Goal: Find specific page/section: Find specific page/section

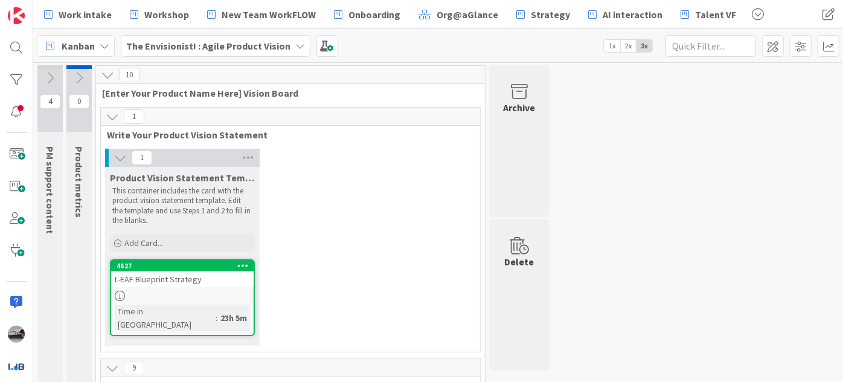
scroll to position [241, 0]
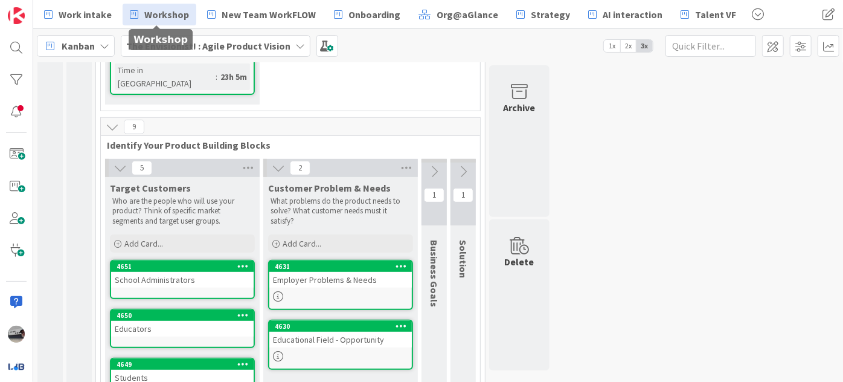
click at [135, 11] on icon at bounding box center [134, 15] width 8 height 16
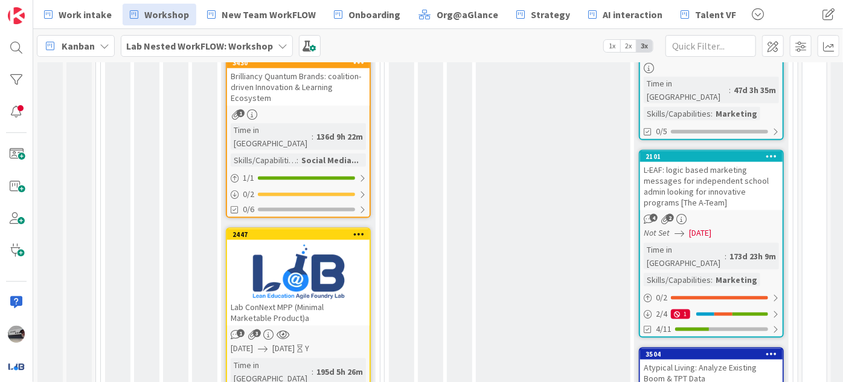
scroll to position [658, 0]
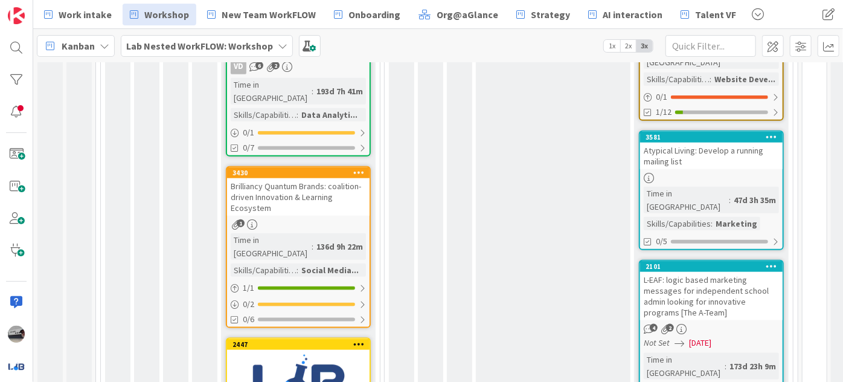
click at [312, 178] on div "Brilliancy Quantum Brands: coalition-driven Innovation & Learning Ecosystem" at bounding box center [298, 196] width 143 height 37
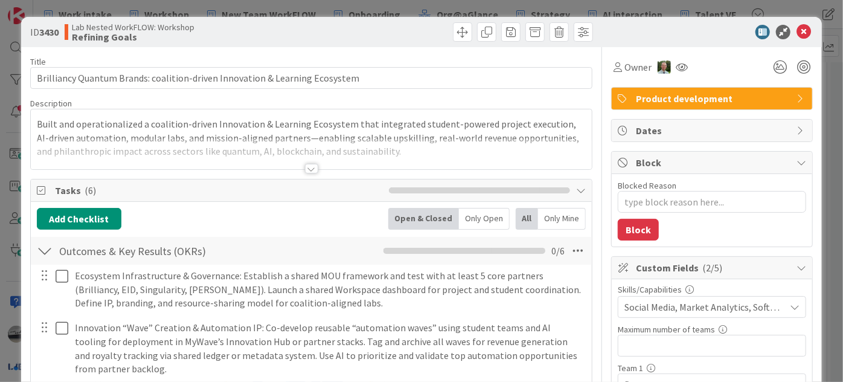
type textarea "x"
click at [797, 33] on icon at bounding box center [804, 32] width 14 height 14
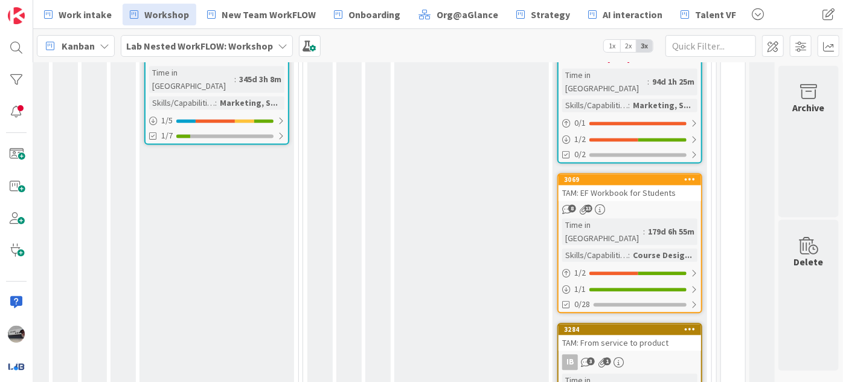
scroll to position [1297, 88]
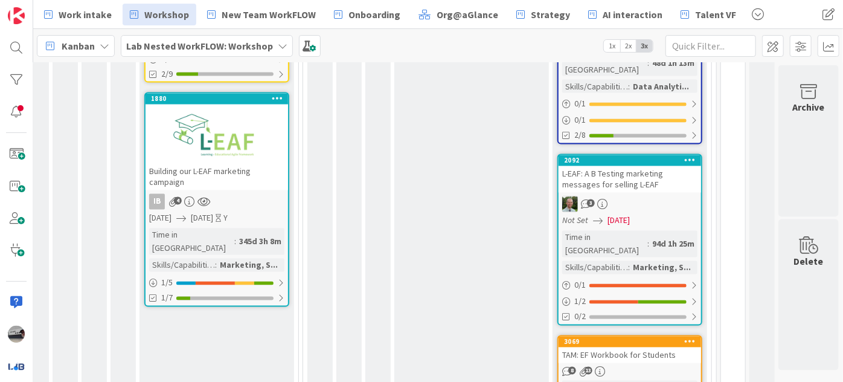
scroll to position [1077, 88]
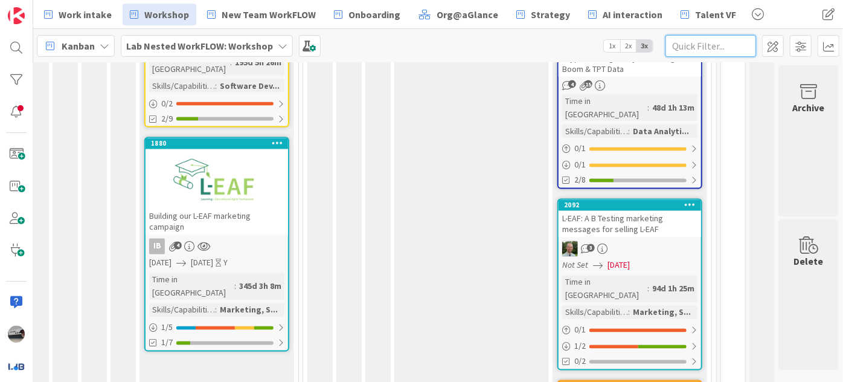
click at [701, 53] on input "text" at bounding box center [710, 46] width 91 height 22
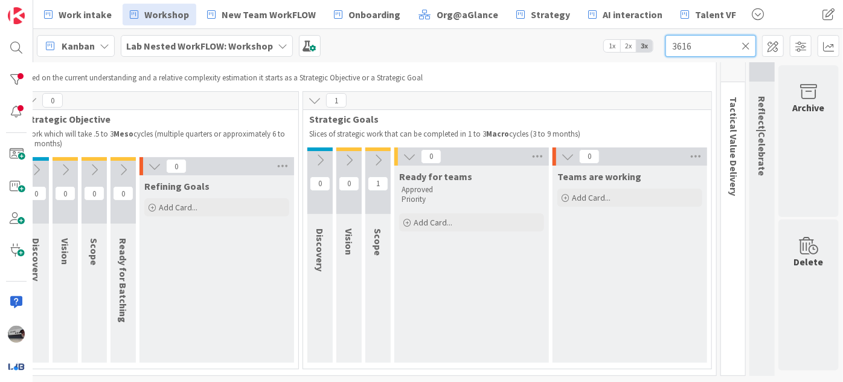
scroll to position [58, 88]
type input "3616"
click at [373, 153] on icon at bounding box center [377, 159] width 13 height 13
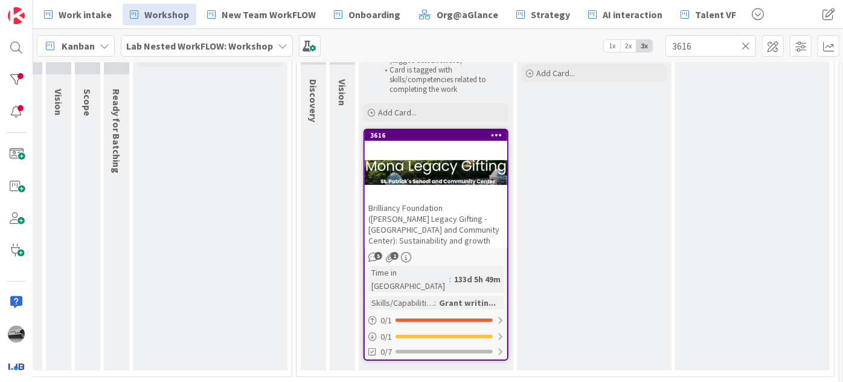
scroll to position [200, 88]
click at [442, 216] on span "Brilliancy Foundation ([PERSON_NAME] Legacy Gifting -﻿ [GEOGRAPHIC_DATA] and Co…" at bounding box center [433, 223] width 131 height 43
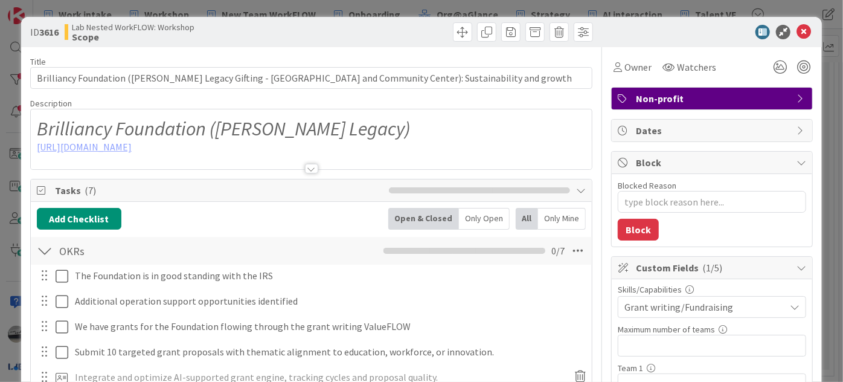
type textarea "x"
click at [798, 30] on icon at bounding box center [804, 32] width 14 height 14
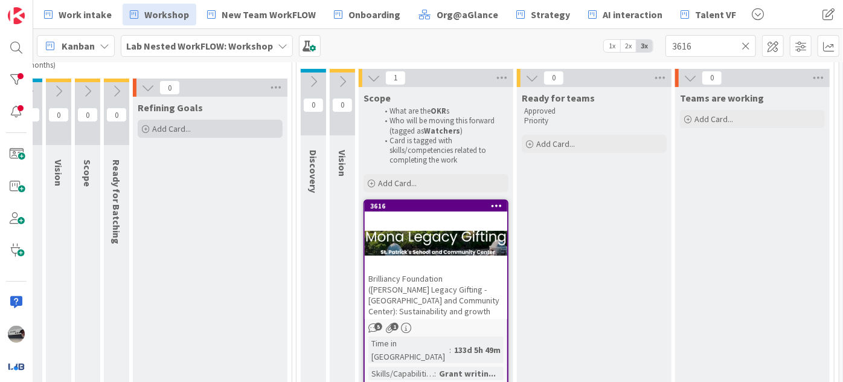
scroll to position [0, 88]
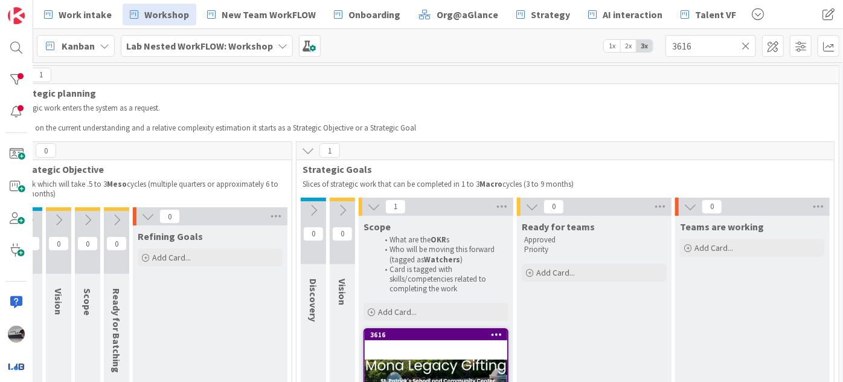
click at [746, 43] on icon at bounding box center [746, 45] width 8 height 11
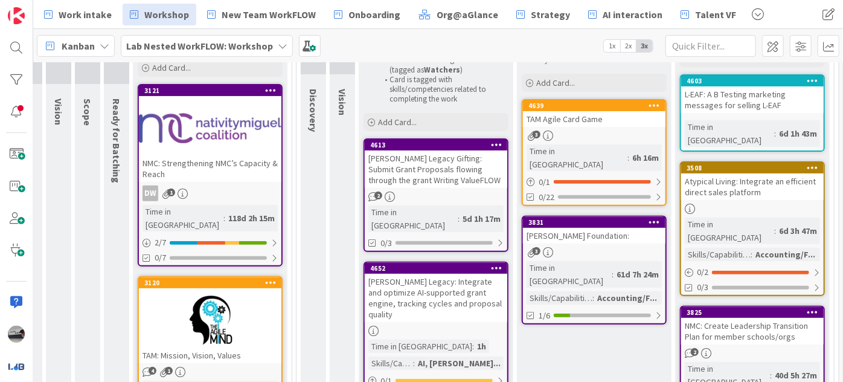
scroll to position [145, 88]
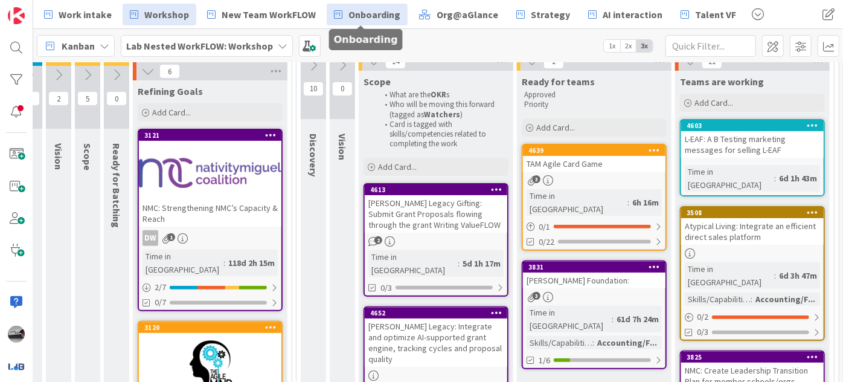
click at [358, 10] on span "Onboarding" at bounding box center [374, 14] width 52 height 14
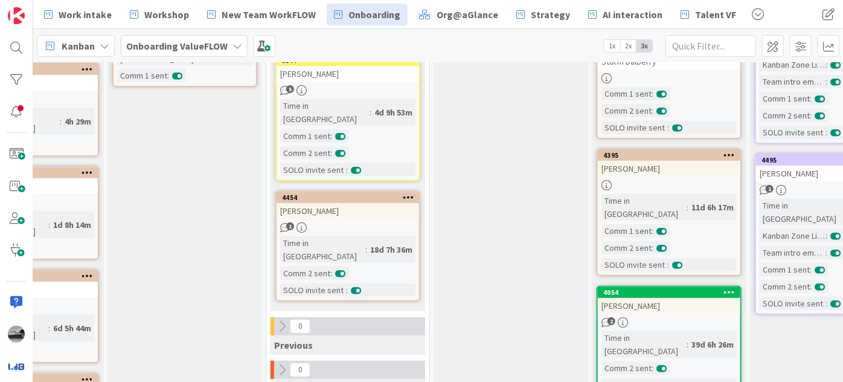
scroll to position [93, 117]
